Goal: Task Accomplishment & Management: Manage account settings

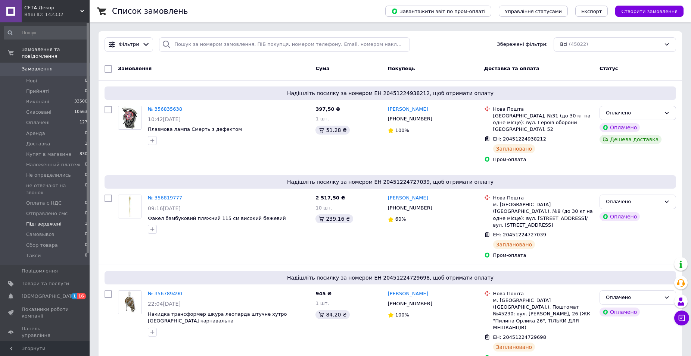
click at [43, 221] on span "Підтверджені" at bounding box center [43, 224] width 35 height 7
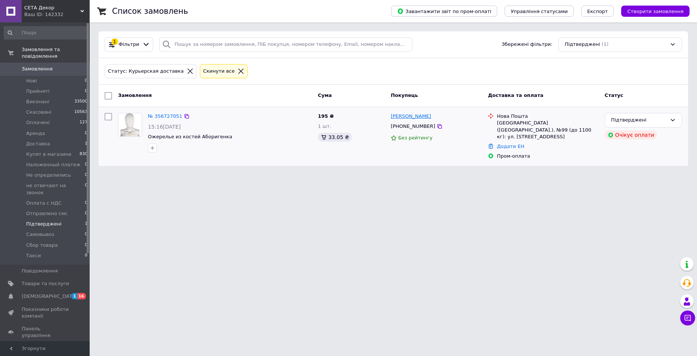
drag, startPoint x: 438, startPoint y: 117, endPoint x: 401, endPoint y: 118, distance: 37.3
click at [388, 116] on div "[PERSON_NAME] [PHONE_NUMBER] Без рейтингу" at bounding box center [435, 136] width 97 height 53
copy link "[PERSON_NAME]"
click at [163, 118] on link "№ 356727051" at bounding box center [165, 116] width 34 height 6
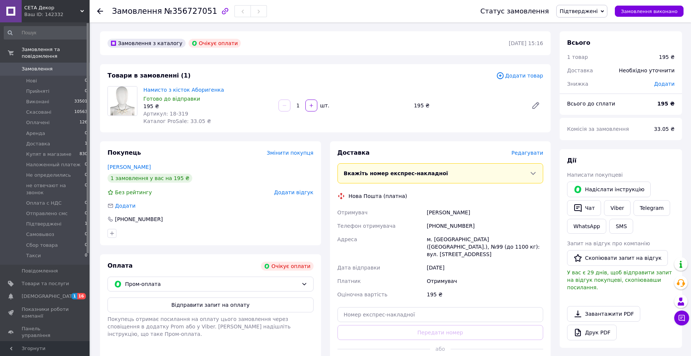
drag, startPoint x: 476, startPoint y: 213, endPoint x: 426, endPoint y: 212, distance: 49.3
click at [426, 212] on div "[PERSON_NAME]" at bounding box center [484, 212] width 119 height 13
copy div "[PERSON_NAME]"
drag, startPoint x: 203, startPoint y: 11, endPoint x: 156, endPoint y: 10, distance: 47.4
click at [156, 10] on h1 "Замовлення №356727051" at bounding box center [164, 11] width 105 height 9
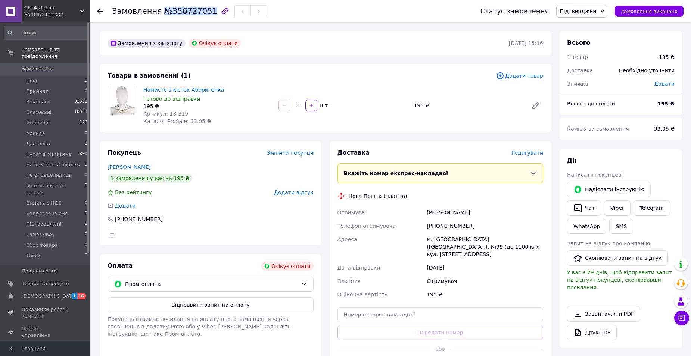
copy span "№356727051"
click at [526, 151] on span "Редагувати" at bounding box center [527, 153] width 32 height 6
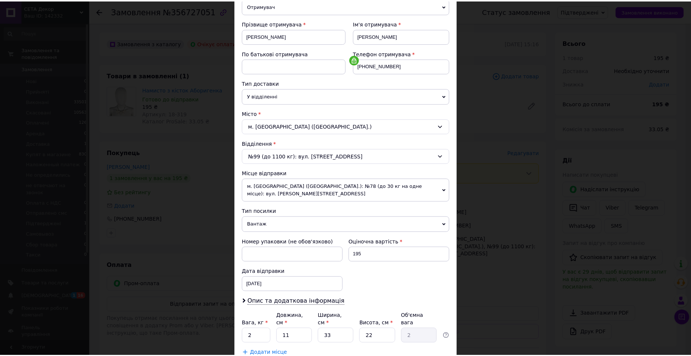
scroll to position [139, 0]
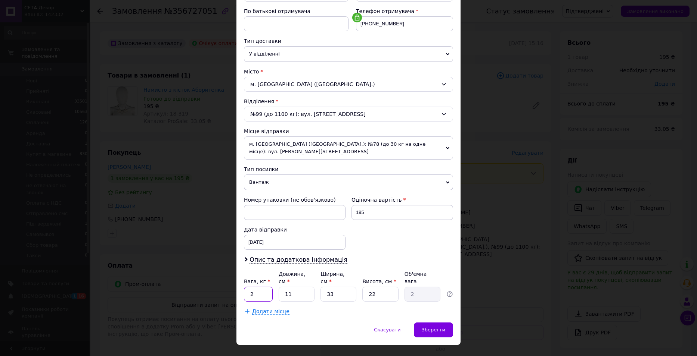
drag, startPoint x: 262, startPoint y: 274, endPoint x: 245, endPoint y: 280, distance: 17.2
click at [262, 287] on input "2" at bounding box center [258, 294] width 29 height 15
type input "0.5"
click at [301, 287] on input "11" at bounding box center [296, 294] width 36 height 15
type input "1"
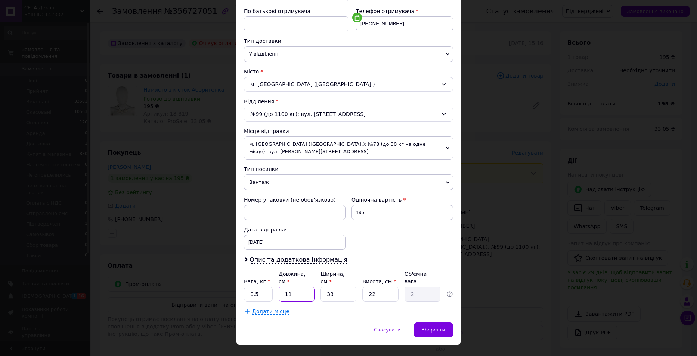
type input "0.18"
type input "2"
type input "0.36"
type input "20"
type input "3.63"
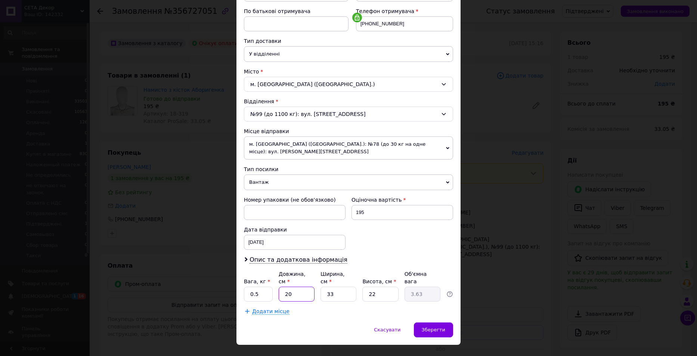
type input "20"
click at [347, 287] on input "33" at bounding box center [338, 294] width 36 height 15
type input "3"
type input "0.33"
type input "1"
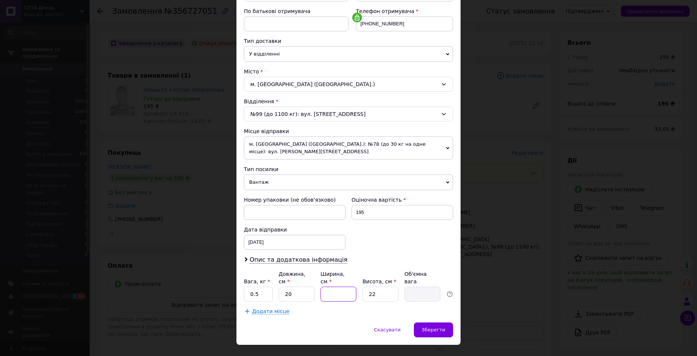
type input "0.11"
type input "16"
type input "1.76"
type input "16"
click at [377, 287] on input "22" at bounding box center [380, 294] width 36 height 15
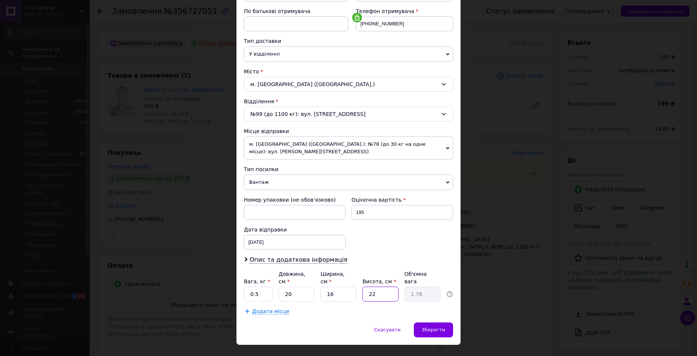
type input "2"
type input "0.16"
type input "6"
type input "0.48"
type input "6"
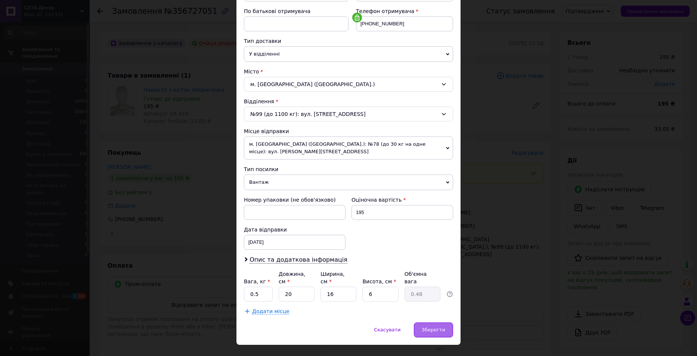
click at [427, 323] on div "Зберегти" at bounding box center [433, 330] width 39 height 15
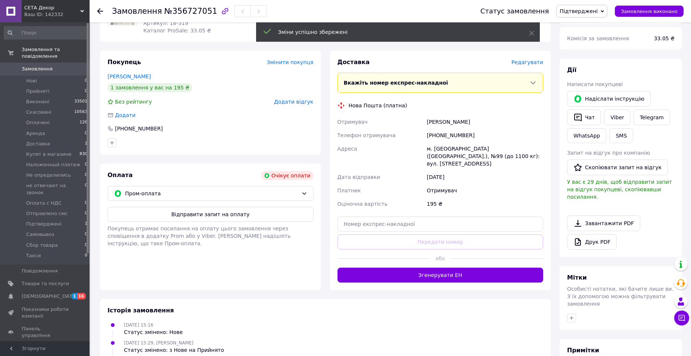
scroll to position [112, 0]
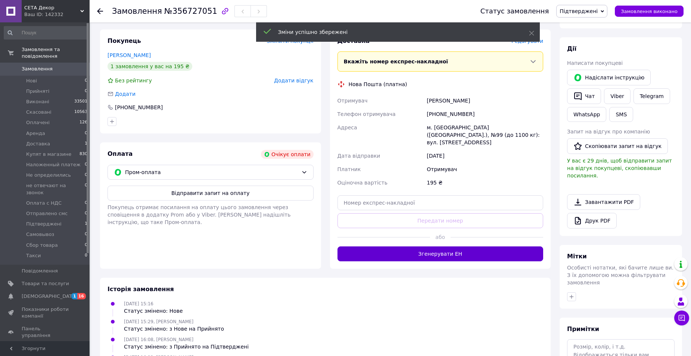
click at [443, 249] on button "Згенерувати ЕН" at bounding box center [440, 254] width 206 height 15
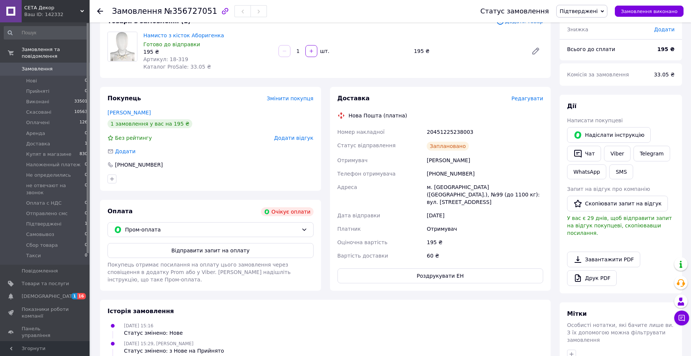
scroll to position [0, 0]
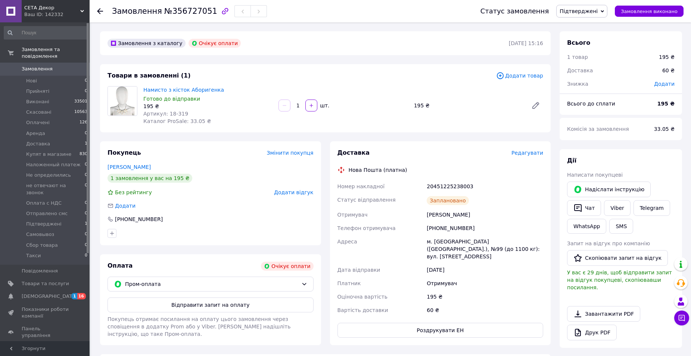
click at [582, 12] on span "Підтверджені" at bounding box center [579, 11] width 38 height 6
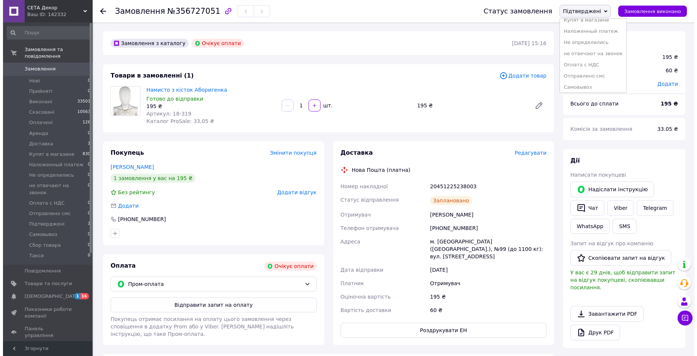
scroll to position [75, 0]
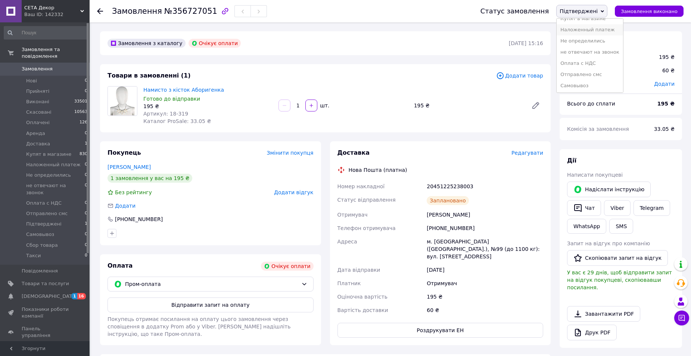
click at [590, 32] on li "Наложенный платеж" at bounding box center [590, 29] width 66 height 11
click at [102, 9] on icon at bounding box center [100, 11] width 6 height 6
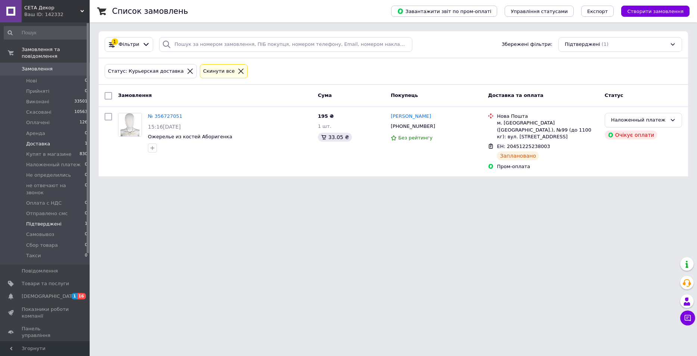
click at [36, 141] on span "Доставка" at bounding box center [38, 144] width 24 height 7
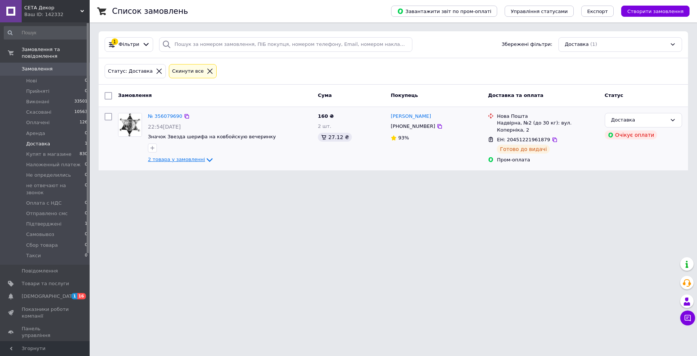
click at [180, 162] on span "2 товара у замовленні" at bounding box center [176, 160] width 57 height 6
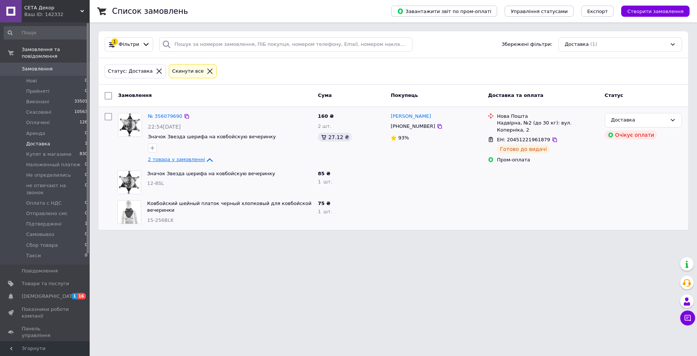
click at [180, 162] on span "2 товара у замовленні" at bounding box center [176, 160] width 57 height 6
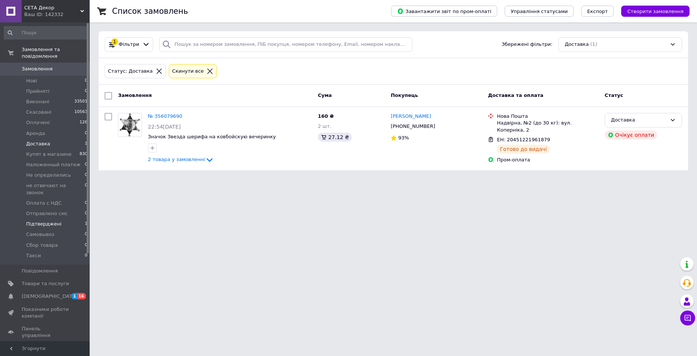
click at [39, 221] on span "Підтверджені" at bounding box center [43, 224] width 35 height 7
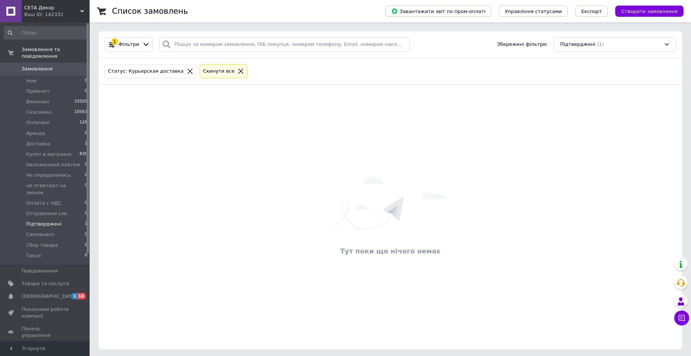
click at [34, 66] on span "Замовлення" at bounding box center [37, 69] width 31 height 7
